Goal: Complete application form

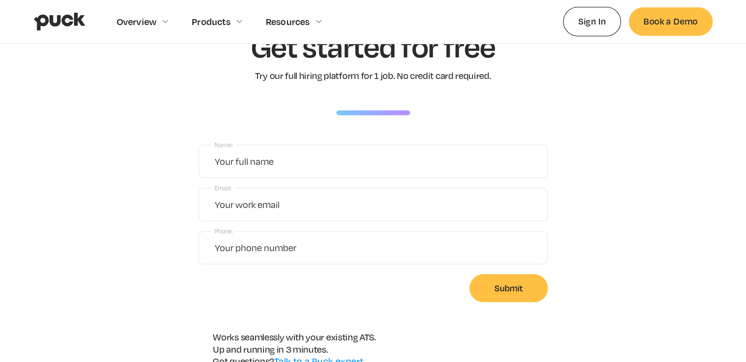
scroll to position [98, 0]
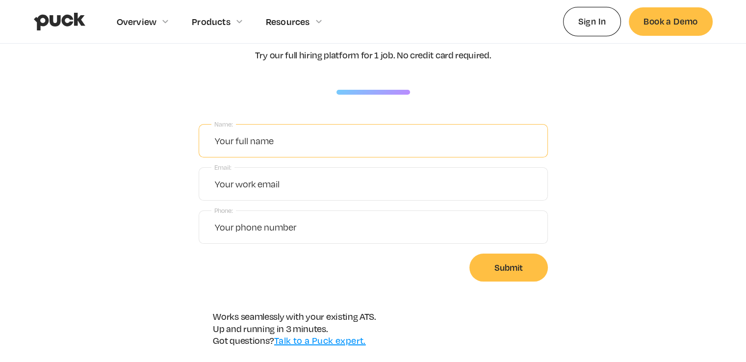
click at [299, 139] on input "Name:" at bounding box center [373, 140] width 349 height 33
type input "Preksha Gajjar"
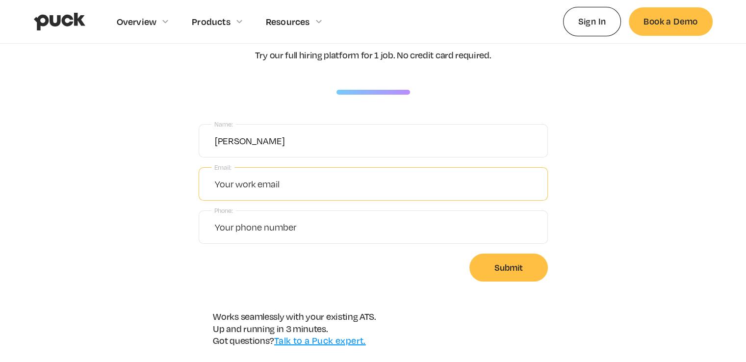
click at [307, 183] on input "Email:" at bounding box center [373, 183] width 349 height 33
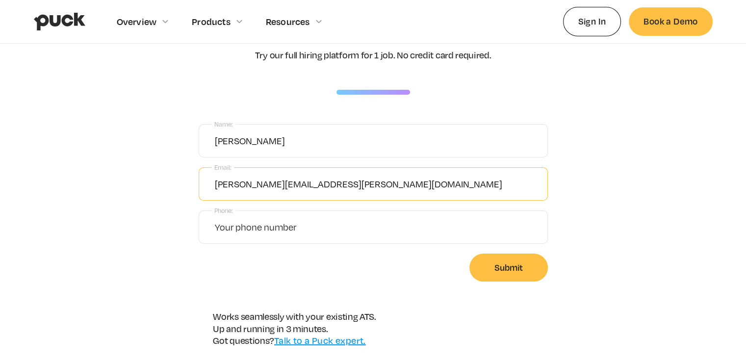
type input "preksha.gajjar@gmail.com"
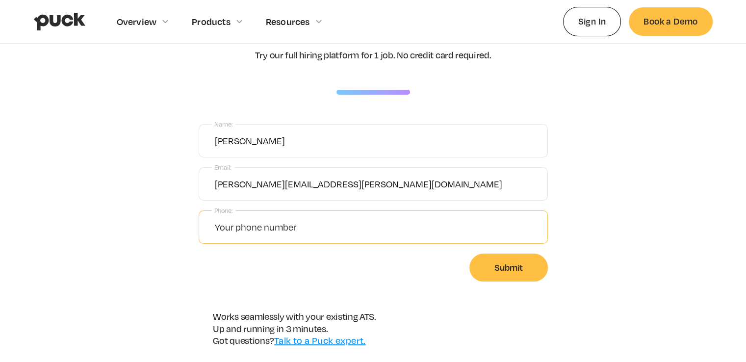
click at [298, 232] on input "Phone:" at bounding box center [373, 226] width 349 height 33
type input "+19122103049"
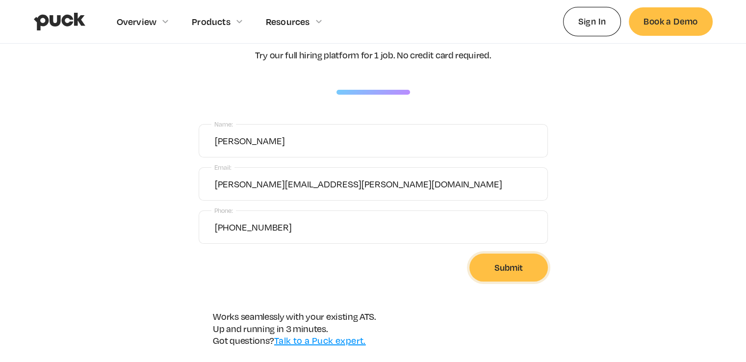
click at [490, 270] on input "Submit" at bounding box center [508, 268] width 78 height 28
type input "Please wait..."
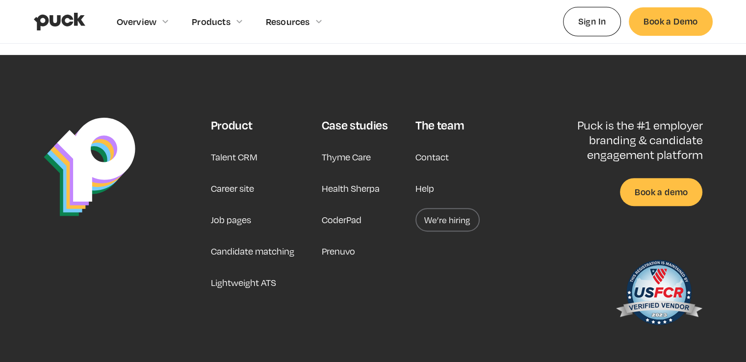
scroll to position [365, 0]
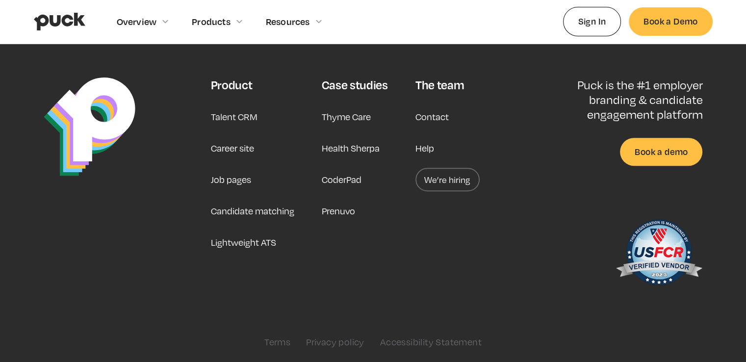
click at [247, 146] on link "Career site" at bounding box center [231, 148] width 43 height 24
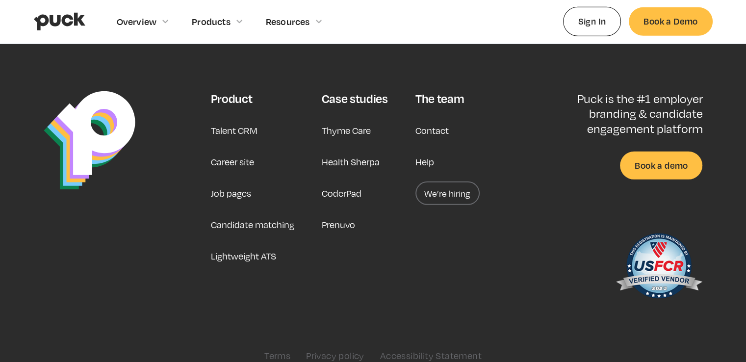
scroll to position [2951, 0]
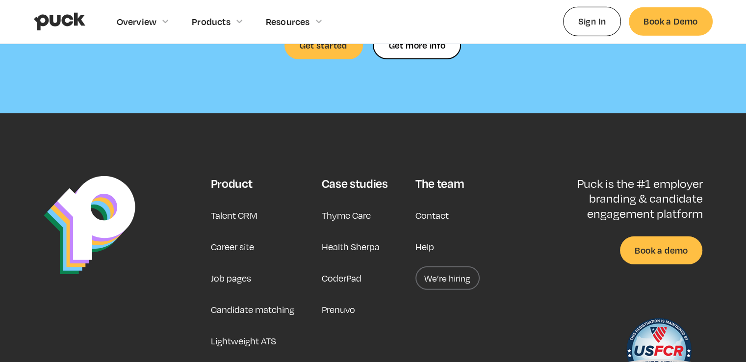
click at [238, 235] on link "Career site" at bounding box center [231, 247] width 43 height 24
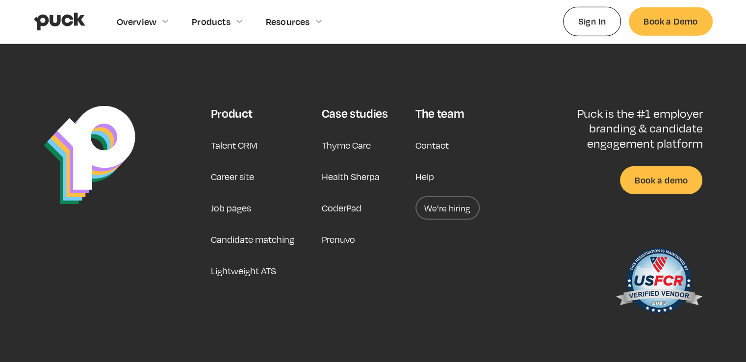
scroll to position [3024, 0]
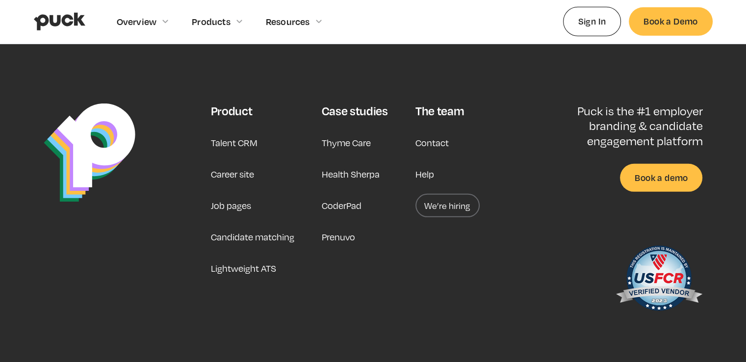
click at [451, 194] on link "We’re hiring" at bounding box center [448, 206] width 64 height 24
